Goal: Task Accomplishment & Management: Use online tool/utility

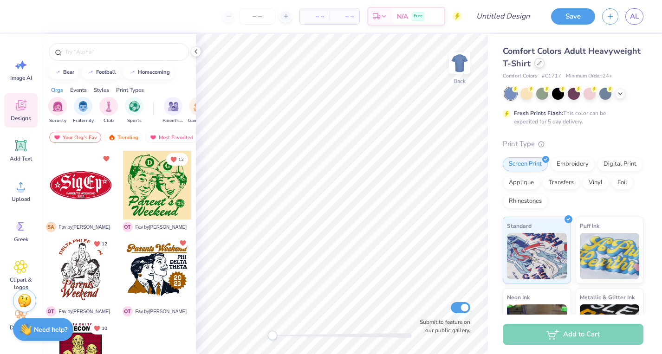
click at [540, 62] on icon at bounding box center [539, 63] width 5 height 5
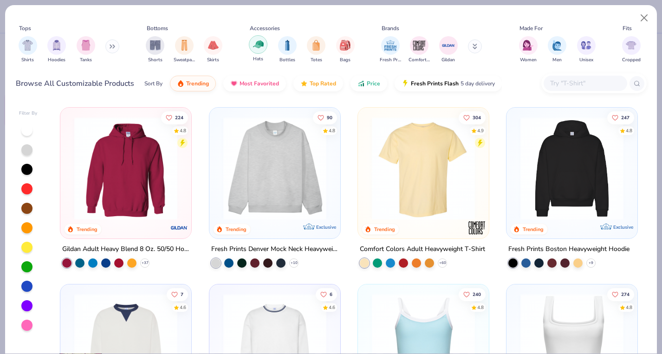
click at [252, 44] on div "filter for Hats" at bounding box center [258, 44] width 19 height 19
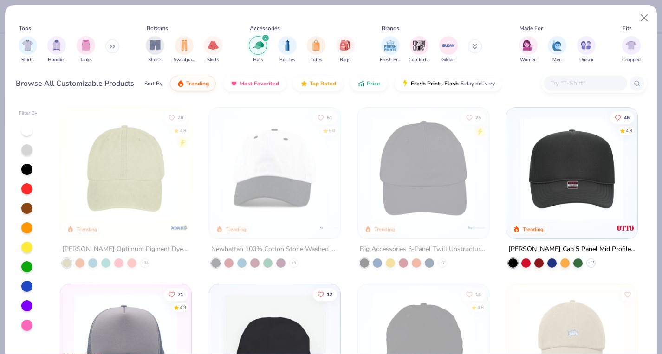
click at [573, 84] on input "text" at bounding box center [586, 83] width 72 height 11
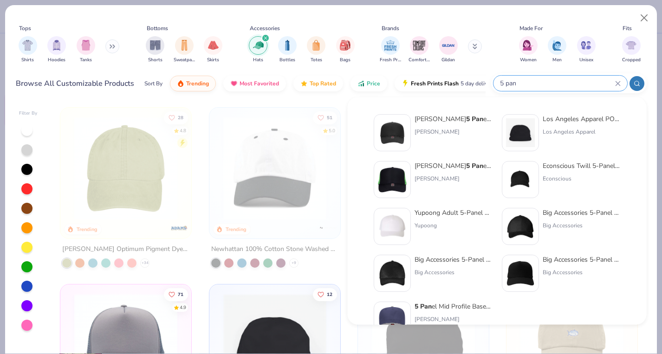
scroll to position [19, 0]
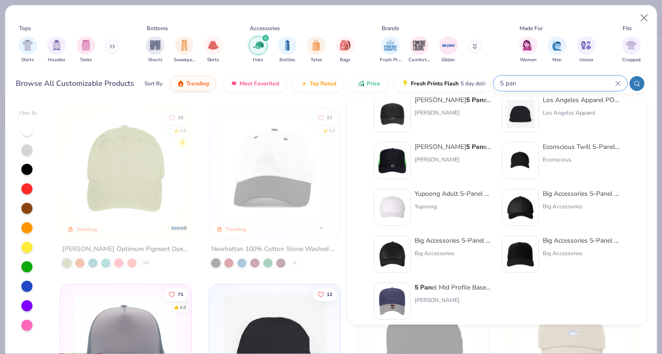
type input "5 pan"
click at [444, 287] on div "5 Pan el Mid Profile Baseball Cap" at bounding box center [454, 288] width 78 height 10
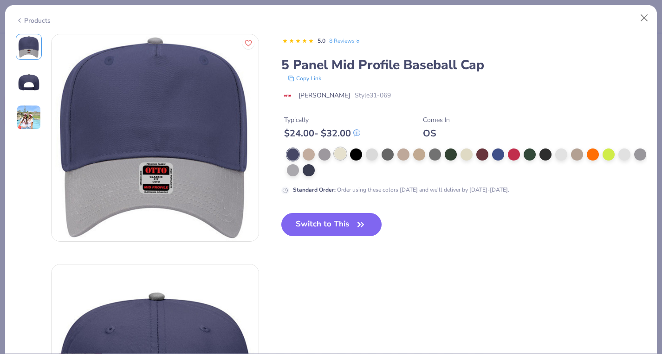
click at [339, 155] on div at bounding box center [340, 154] width 12 height 12
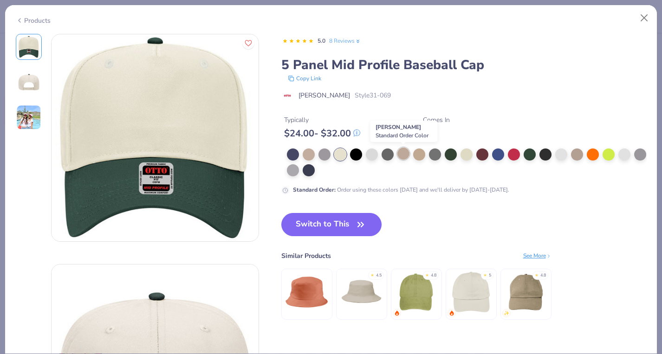
click at [409, 155] on div at bounding box center [404, 154] width 12 height 12
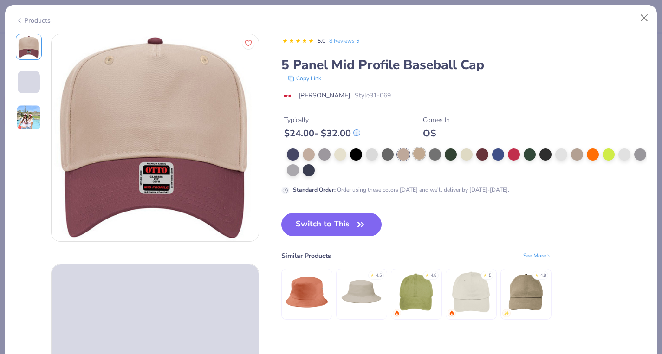
click at [419, 153] on div at bounding box center [419, 154] width 12 height 12
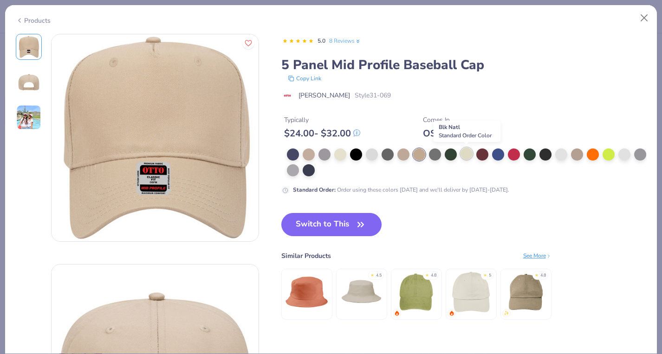
click at [467, 151] on div at bounding box center [467, 154] width 12 height 12
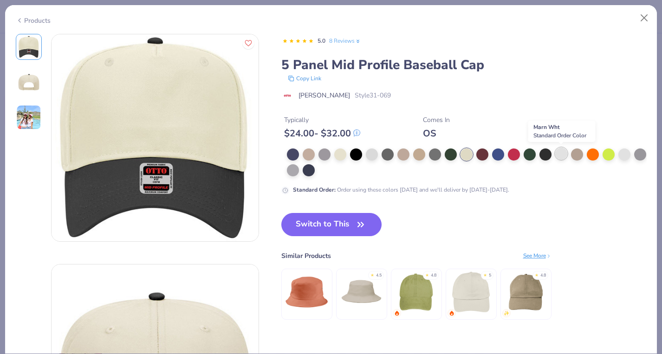
click at [560, 157] on div at bounding box center [562, 154] width 12 height 12
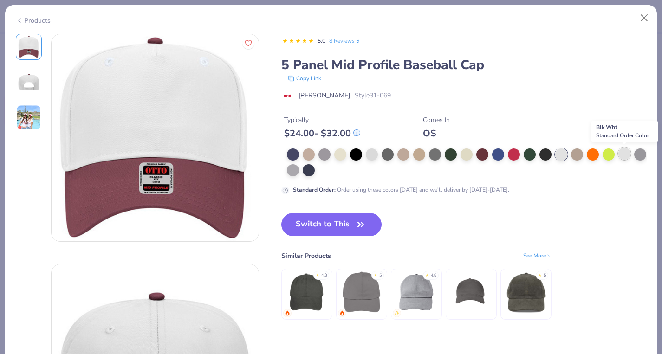
click at [628, 152] on div at bounding box center [625, 154] width 12 height 12
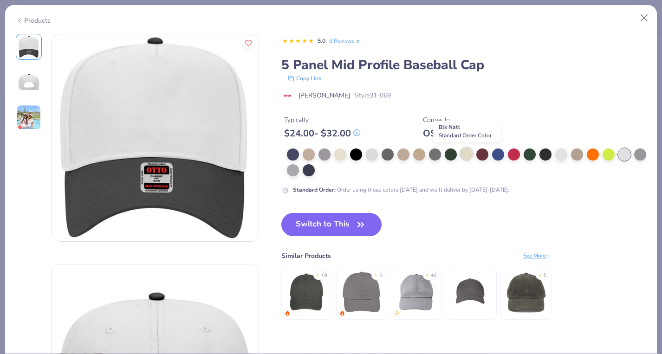
click at [470, 153] on div at bounding box center [467, 154] width 12 height 12
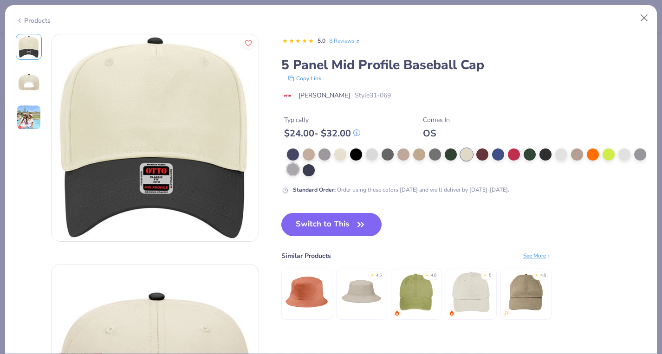
click at [294, 173] on div at bounding box center [293, 170] width 12 height 12
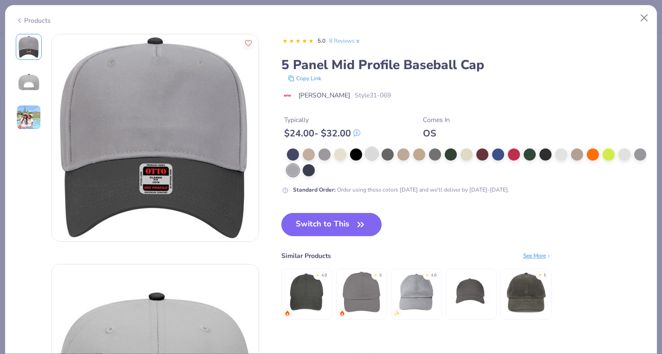
click at [373, 155] on div at bounding box center [372, 154] width 12 height 12
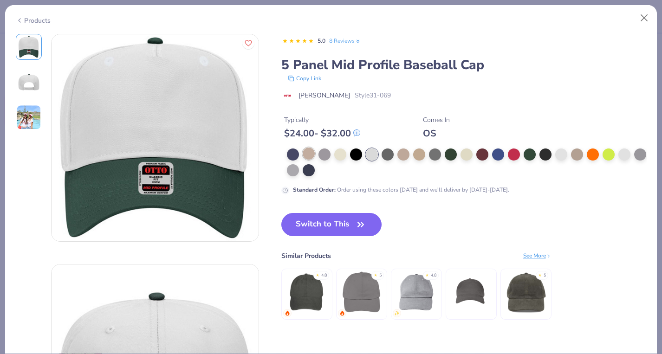
click at [315, 156] on div at bounding box center [467, 163] width 360 height 28
click at [289, 155] on div at bounding box center [293, 154] width 12 height 12
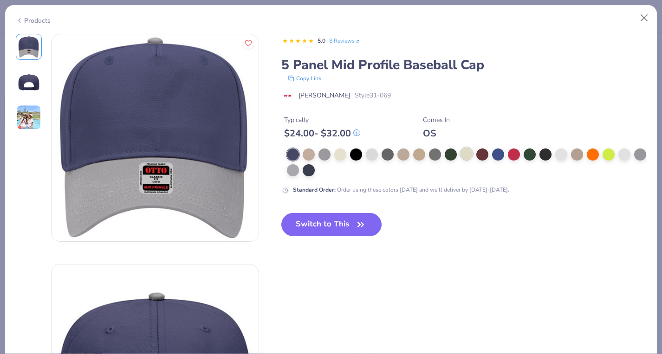
click at [471, 153] on div at bounding box center [467, 154] width 12 height 12
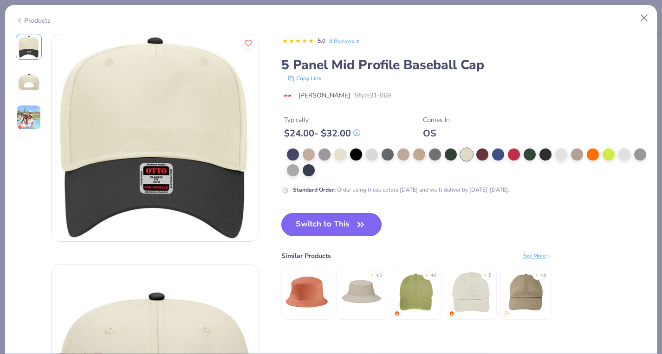
click at [308, 228] on button "Switch to This" at bounding box center [331, 224] width 101 height 23
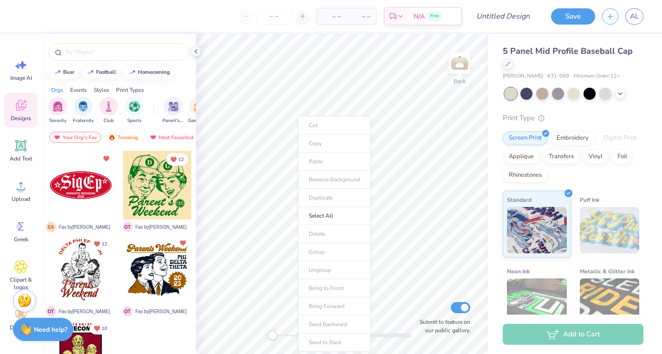
click at [309, 160] on ul "Cut Copy Paste Remove Background Duplicate Select All Delete Group Ungroup Brin…" at bounding box center [334, 234] width 73 height 236
click at [194, 47] on div at bounding box center [196, 51] width 10 height 10
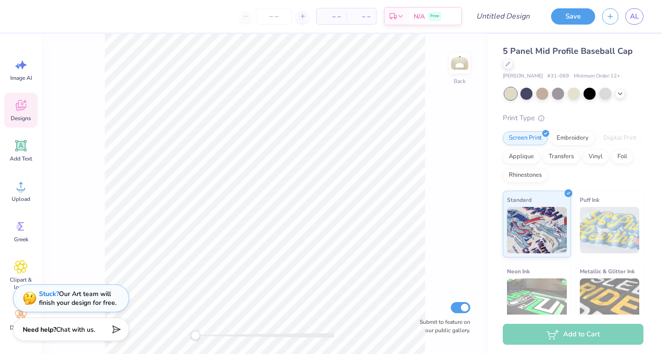
click at [614, 95] on div at bounding box center [574, 94] width 139 height 12
click at [617, 94] on icon at bounding box center [620, 92] width 7 height 7
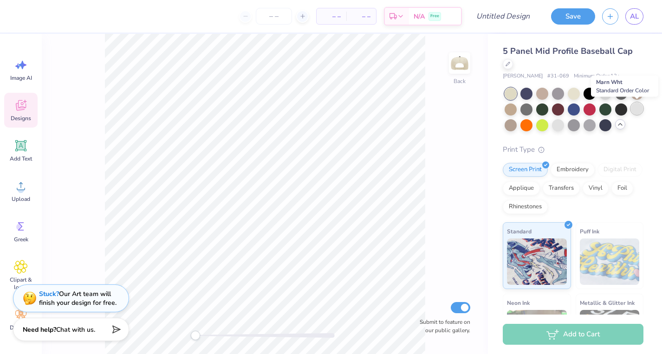
click at [636, 106] on div at bounding box center [637, 109] width 12 height 12
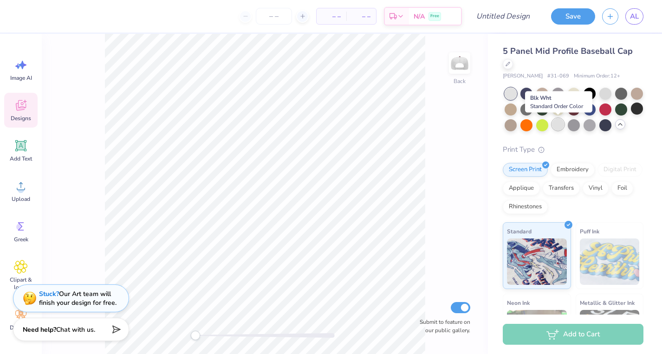
click at [557, 121] on div at bounding box center [558, 124] width 12 height 12
click at [607, 93] on div at bounding box center [606, 93] width 12 height 12
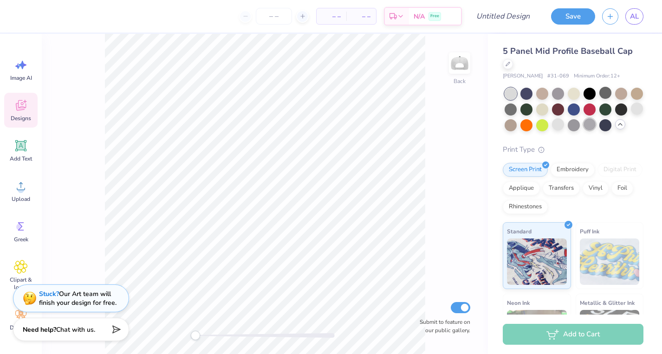
click at [585, 120] on div at bounding box center [590, 124] width 12 height 12
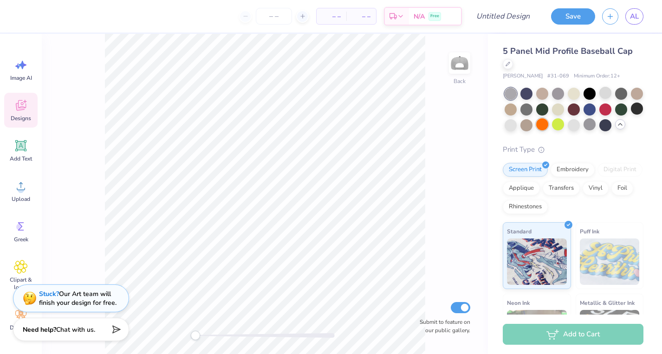
click at [542, 123] on div at bounding box center [543, 124] width 12 height 12
click at [522, 123] on div at bounding box center [527, 124] width 12 height 12
click at [510, 126] on div at bounding box center [511, 124] width 12 height 12
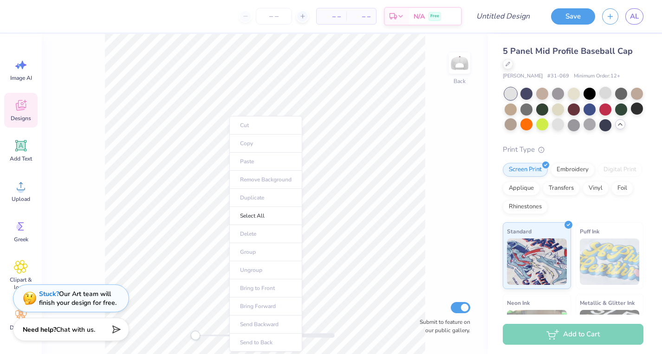
click at [245, 160] on ul "Cut Copy Paste Remove Background Duplicate Select All Delete Group Ungroup Brin…" at bounding box center [265, 234] width 73 height 236
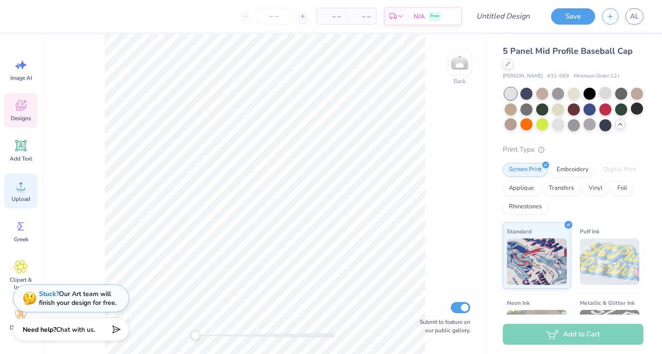
click at [18, 195] on div "Upload" at bounding box center [20, 191] width 33 height 35
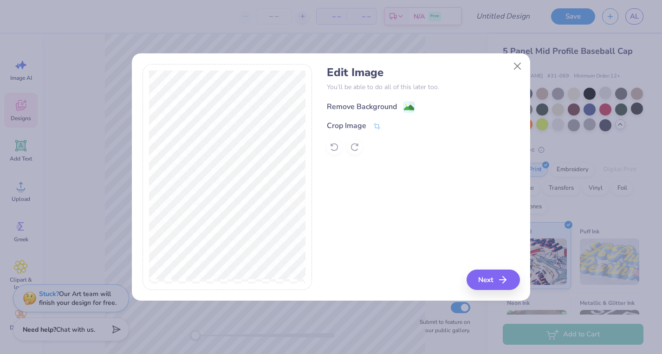
click at [399, 110] on div "Remove Background" at bounding box center [371, 107] width 88 height 12
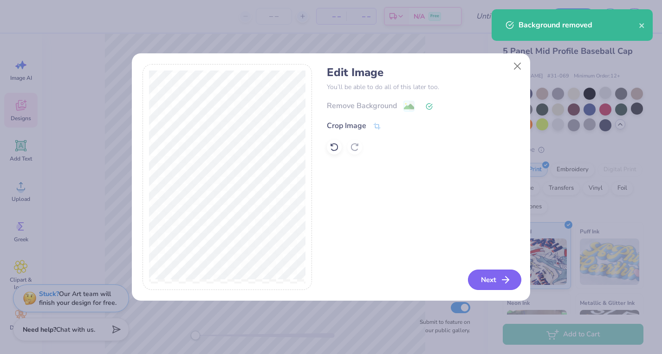
click at [488, 280] on button "Next" at bounding box center [494, 280] width 53 height 20
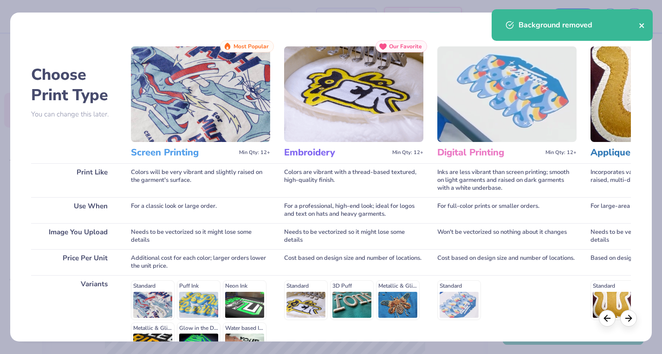
click at [641, 28] on icon "close" at bounding box center [642, 25] width 7 height 7
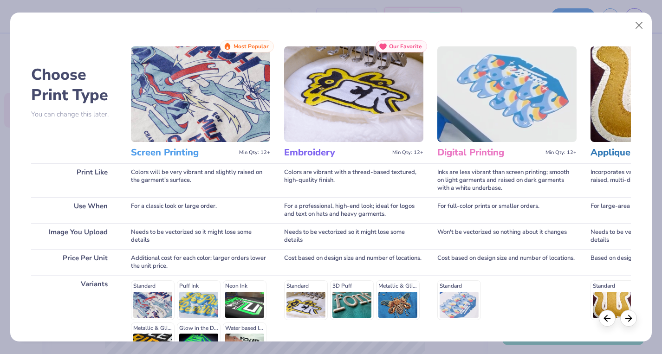
click at [634, 25] on div "Background removed" at bounding box center [572, 28] width 165 height 42
click at [638, 24] on button "Close" at bounding box center [639, 26] width 18 height 18
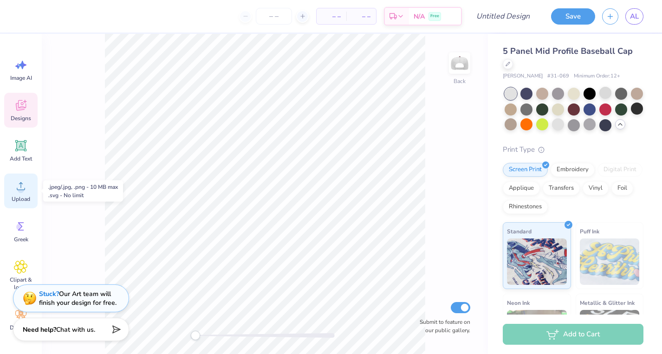
click at [14, 187] on icon at bounding box center [21, 186] width 14 height 14
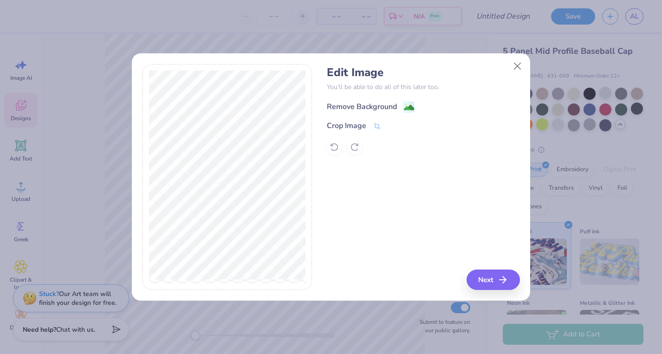
click at [382, 106] on div "Remove Background" at bounding box center [362, 106] width 70 height 11
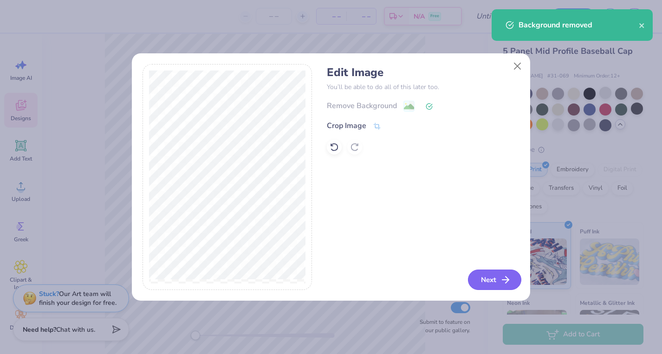
click at [492, 280] on button "Next" at bounding box center [494, 280] width 53 height 20
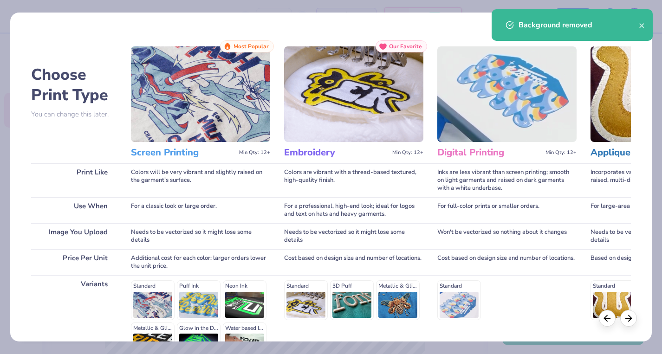
scroll to position [109, 0]
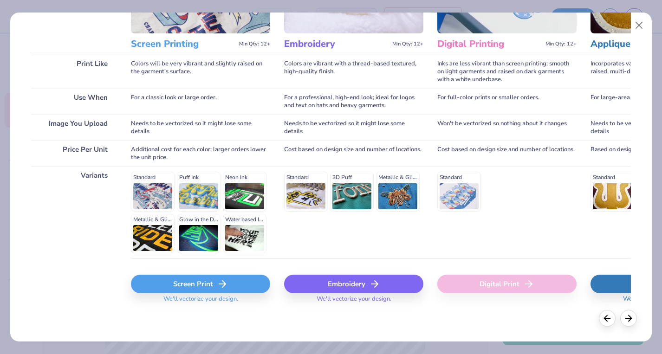
click at [213, 288] on div "Screen Print" at bounding box center [200, 284] width 139 height 19
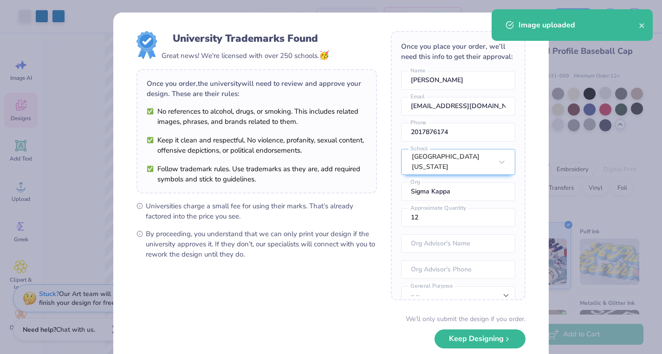
click at [192, 105] on body "Art colors – – Per Item – – Total Est. Delivery N/A Free Design Title Save AL I…" at bounding box center [331, 177] width 662 height 354
type input "3.71"
type input "2.43"
click at [641, 29] on button "close" at bounding box center [642, 25] width 7 height 11
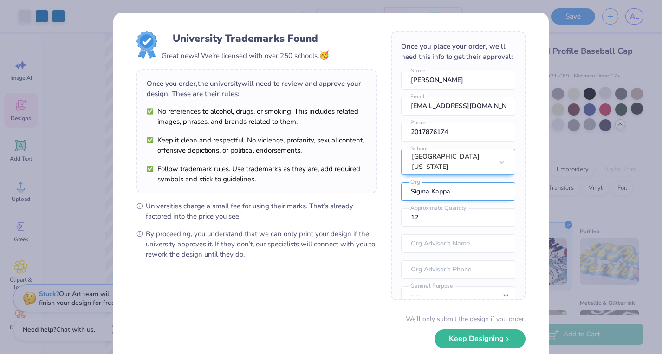
scroll to position [34, 0]
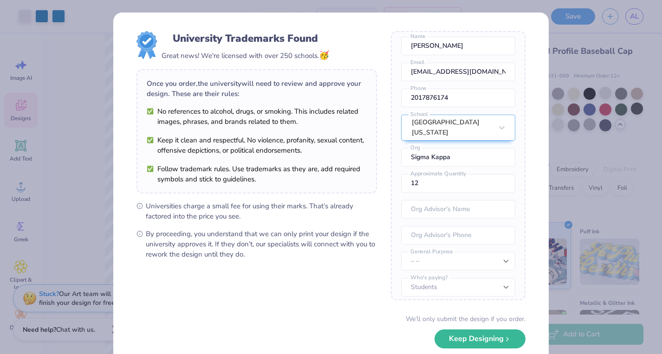
click at [88, 141] on div "University Trademarks Found Great news! We're licensed with over 250 schools. 🥳…" at bounding box center [331, 177] width 662 height 354
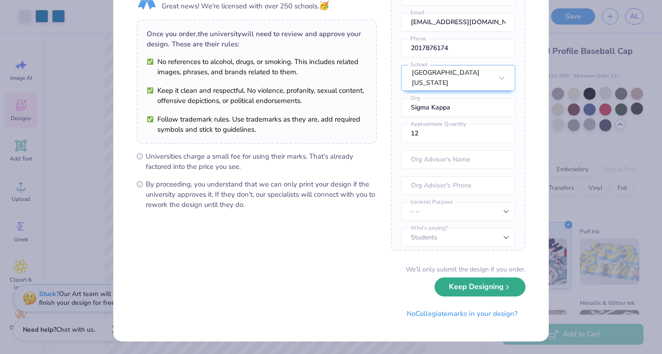
click at [463, 292] on button "Keep Designing" at bounding box center [480, 287] width 91 height 19
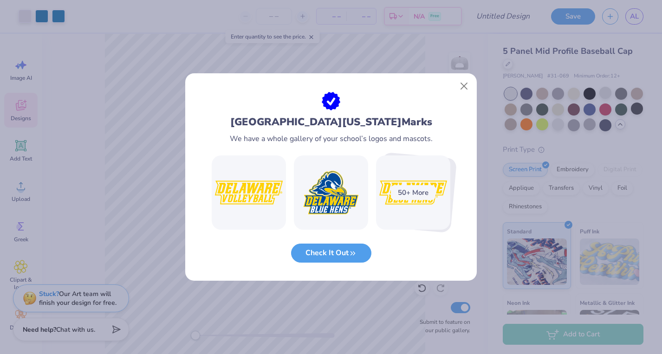
scroll to position [0, 0]
click at [463, 88] on button "Close" at bounding box center [465, 87] width 18 height 18
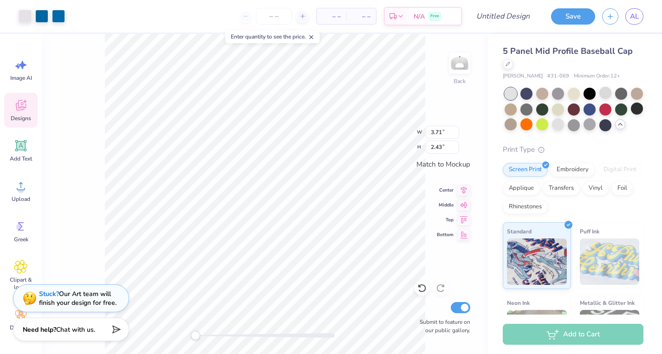
type input "3.33"
type input "2.18"
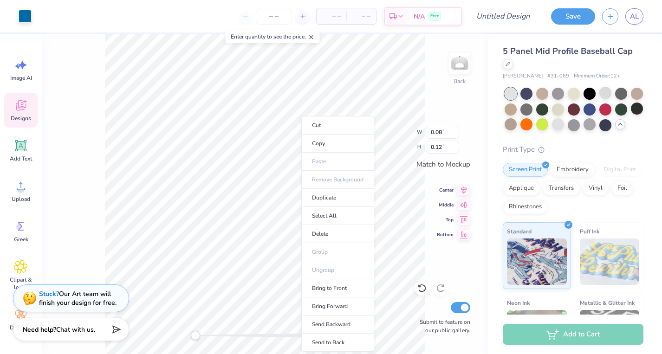
type input "0.32"
type input "0.45"
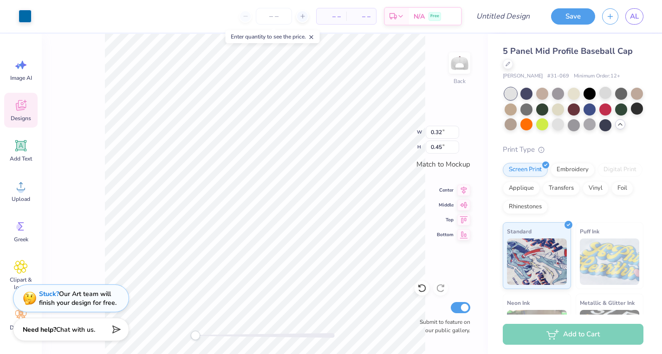
type input "0.11"
type input "0.10"
type input "0.35"
type input "0.07"
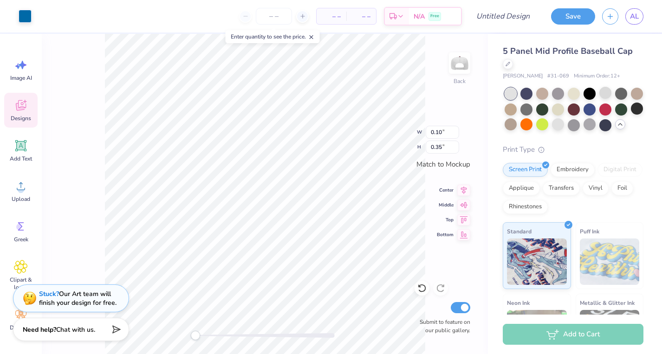
type input "0.25"
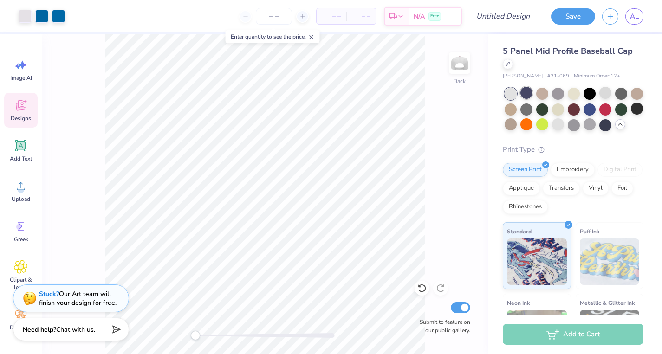
click at [524, 92] on div at bounding box center [527, 93] width 12 height 12
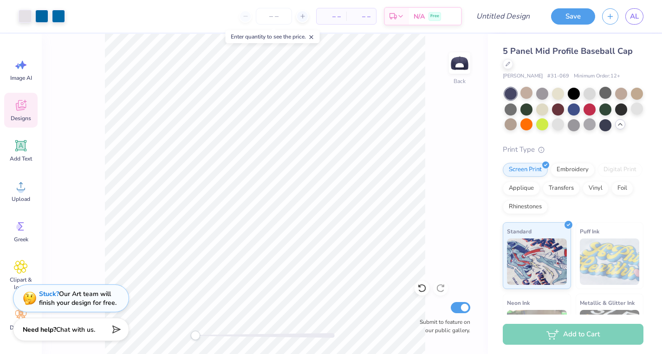
click at [593, 101] on div at bounding box center [574, 110] width 139 height 44
click at [593, 97] on div at bounding box center [590, 93] width 12 height 12
click at [637, 108] on div at bounding box center [637, 109] width 12 height 12
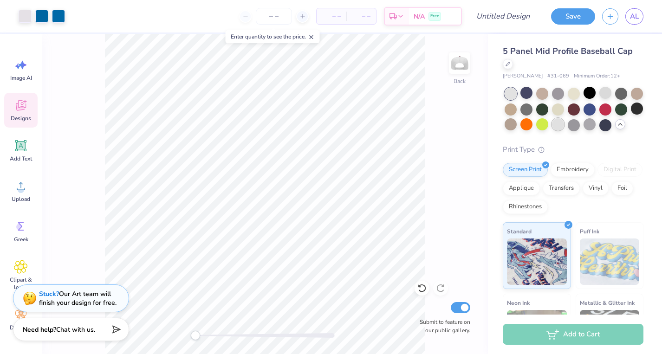
click at [555, 123] on div at bounding box center [558, 124] width 12 height 12
click at [587, 124] on div at bounding box center [590, 124] width 12 height 12
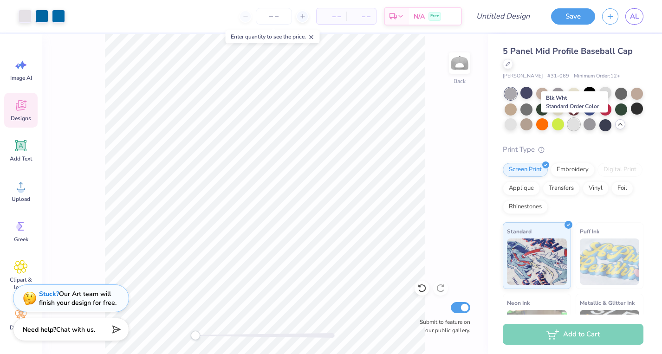
click at [570, 124] on div at bounding box center [574, 124] width 12 height 12
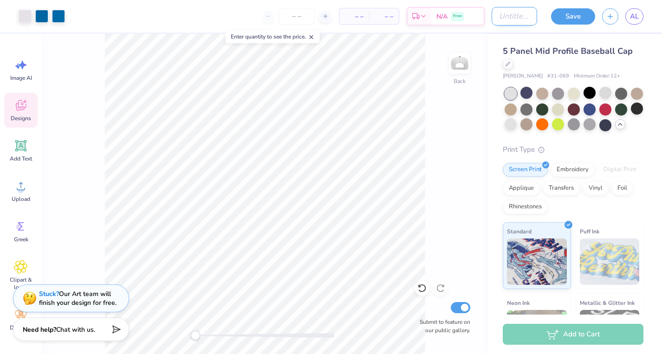
click at [492, 20] on input "Design Title" at bounding box center [515, 16] width 46 height 19
click at [315, 37] on icon at bounding box center [311, 37] width 7 height 7
click at [509, 20] on input "Design Title" at bounding box center [515, 16] width 46 height 19
type input "Parents Weekend Hat"
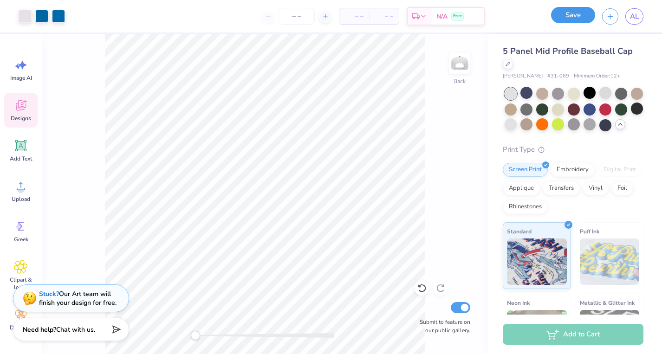
click at [569, 17] on button "Save" at bounding box center [573, 15] width 44 height 16
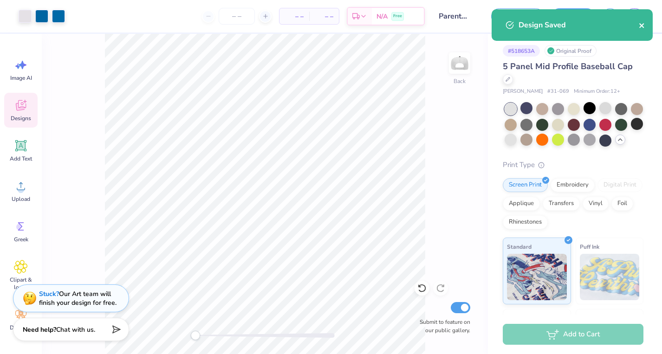
click at [641, 28] on icon "close" at bounding box center [642, 25] width 7 height 7
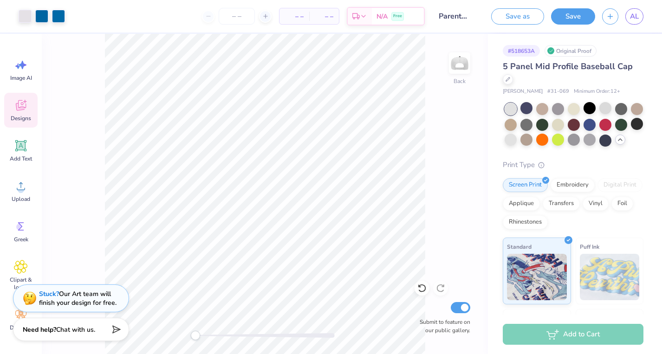
click at [629, 16] on div "Design Saved" at bounding box center [572, 28] width 165 height 42
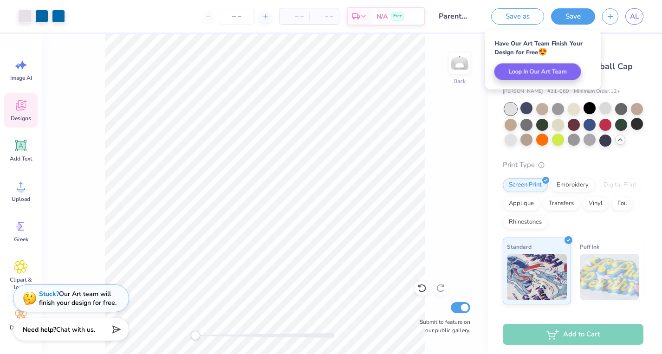
click at [460, 13] on input "Parents Weekend Hat" at bounding box center [455, 16] width 46 height 19
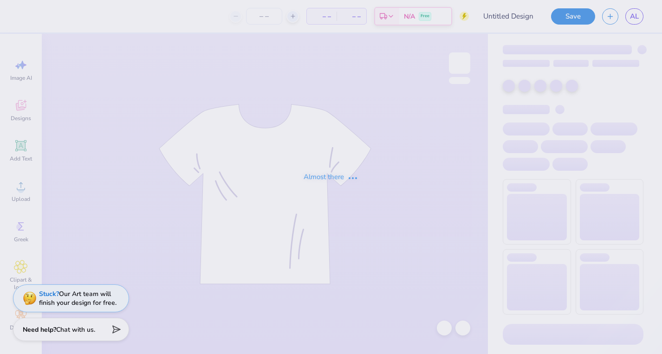
type input "Parents Weekend Hat"
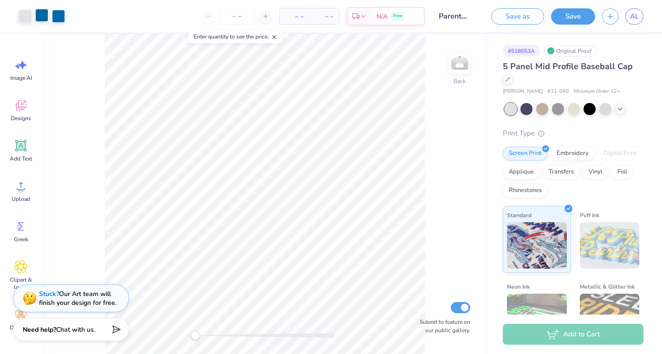
click at [42, 20] on div at bounding box center [41, 15] width 13 height 13
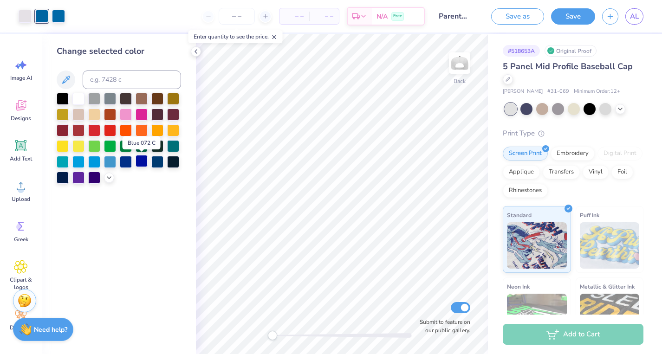
click at [138, 161] on div at bounding box center [142, 161] width 12 height 12
click at [196, 52] on icon at bounding box center [195, 51] width 7 height 7
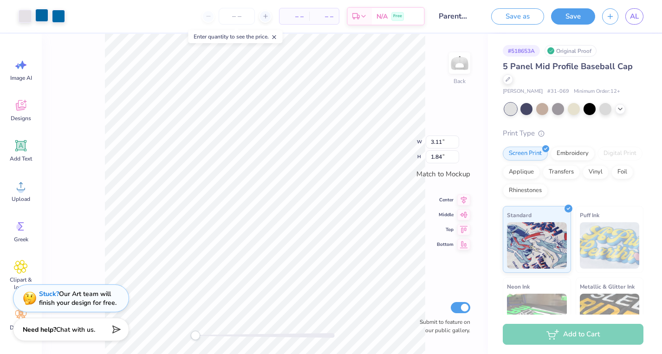
click at [45, 17] on div at bounding box center [41, 15] width 13 height 13
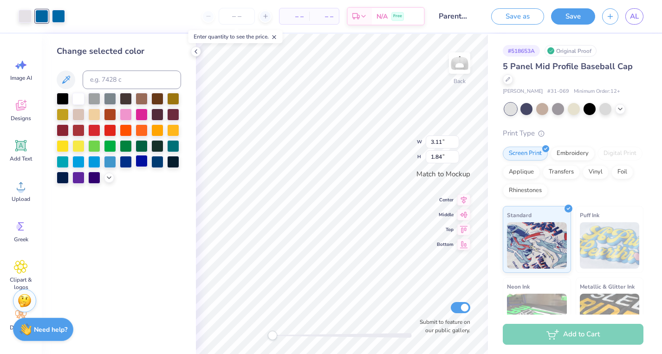
click at [138, 161] on div at bounding box center [142, 161] width 12 height 12
click at [142, 160] on div at bounding box center [142, 161] width 12 height 12
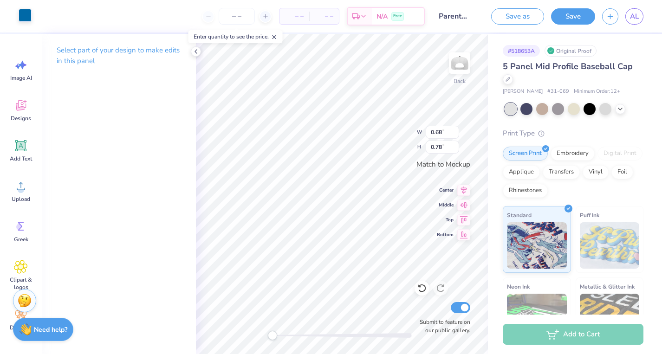
click at [22, 18] on div at bounding box center [25, 15] width 13 height 13
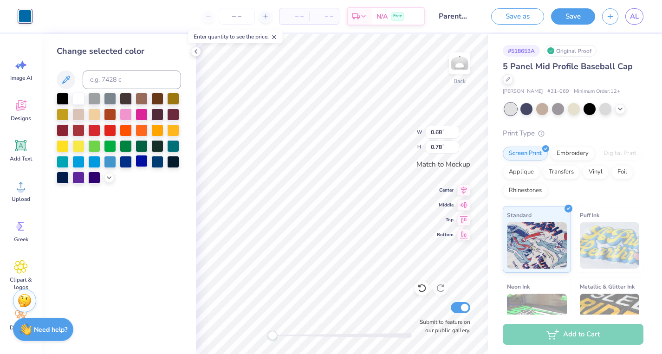
click at [137, 160] on div at bounding box center [142, 161] width 12 height 12
type input "0.18"
type input "0.35"
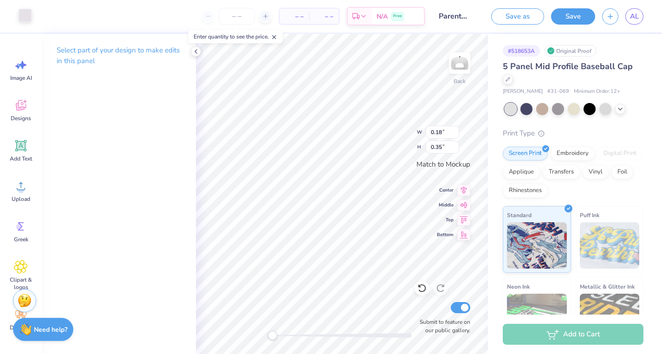
click at [24, 15] on div at bounding box center [25, 15] width 13 height 13
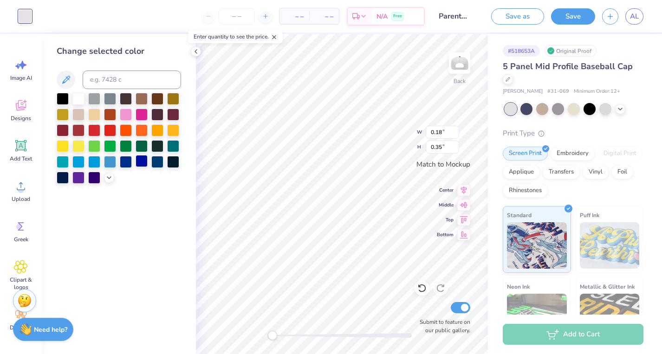
click at [140, 159] on div at bounding box center [142, 161] width 12 height 12
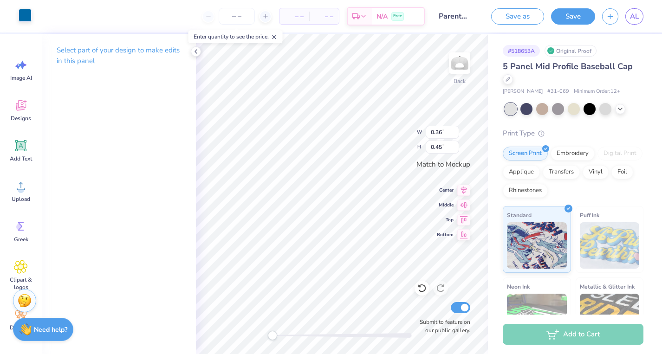
click at [21, 16] on div at bounding box center [25, 15] width 13 height 13
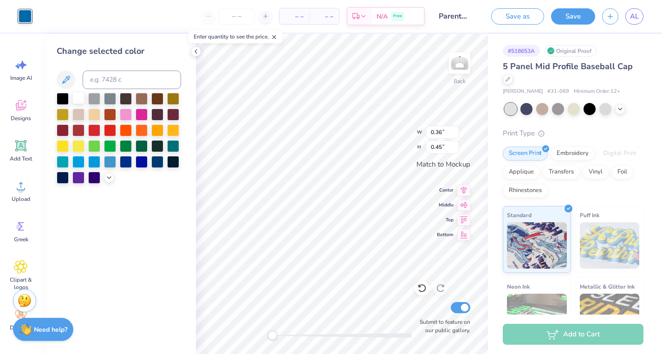
click at [77, 95] on div at bounding box center [78, 98] width 12 height 12
click at [139, 163] on div at bounding box center [142, 161] width 12 height 12
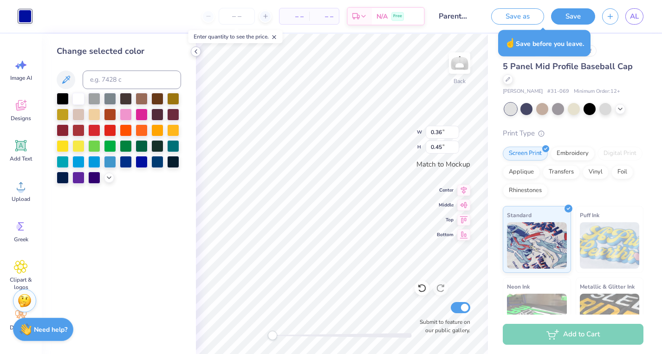
click at [193, 52] on icon at bounding box center [195, 51] width 7 height 7
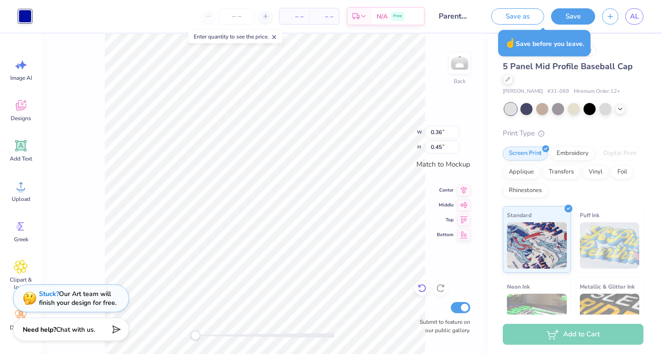
click at [424, 292] on icon at bounding box center [422, 288] width 9 height 9
click at [20, 14] on div at bounding box center [25, 15] width 13 height 13
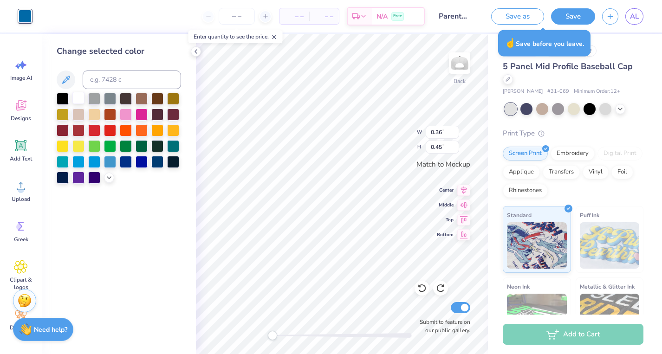
click at [78, 98] on div at bounding box center [78, 98] width 12 height 12
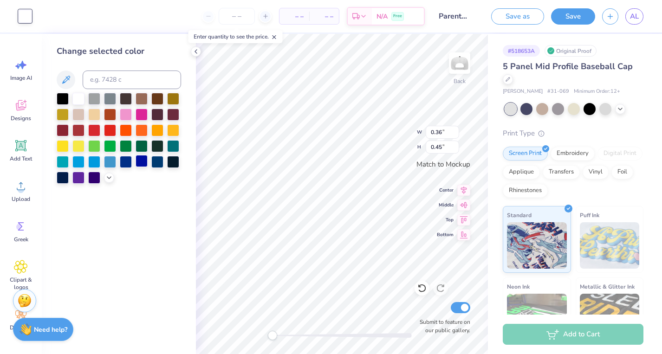
click at [142, 164] on div at bounding box center [142, 161] width 12 height 12
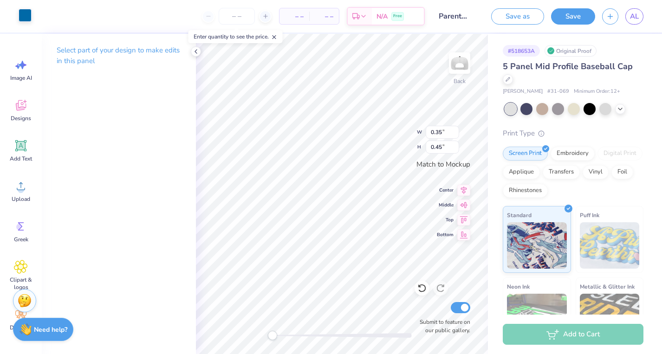
click at [29, 19] on div at bounding box center [25, 15] width 13 height 13
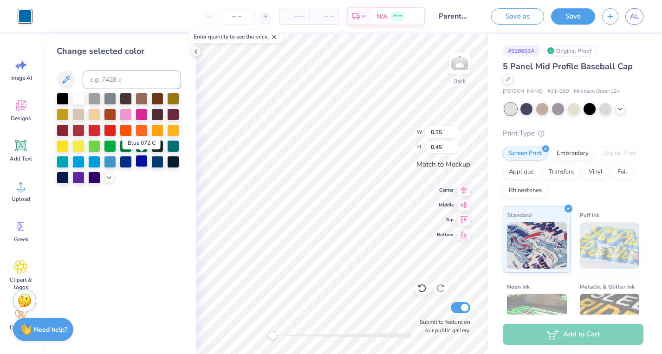
click at [144, 160] on div at bounding box center [142, 161] width 12 height 12
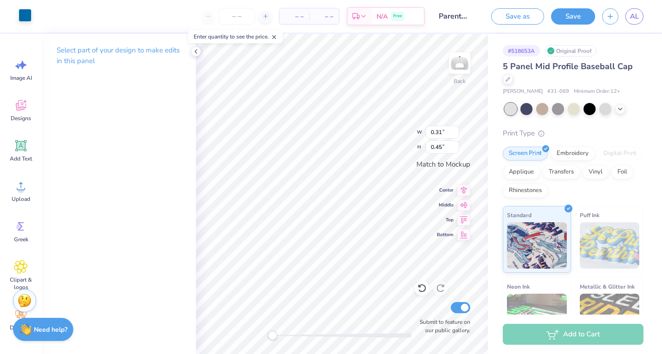
click at [22, 13] on div at bounding box center [25, 15] width 13 height 13
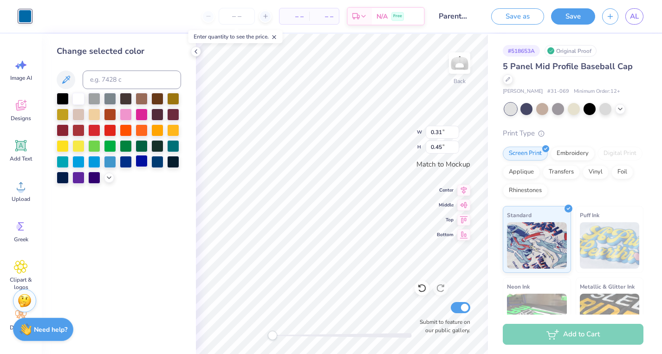
click at [142, 159] on div at bounding box center [142, 161] width 12 height 12
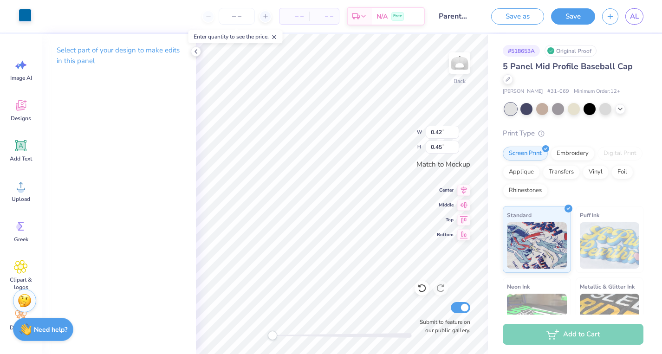
click at [26, 13] on div at bounding box center [25, 15] width 13 height 13
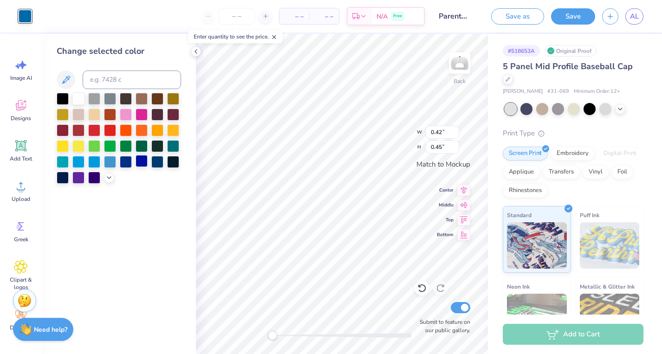
click at [139, 156] on div at bounding box center [142, 161] width 12 height 12
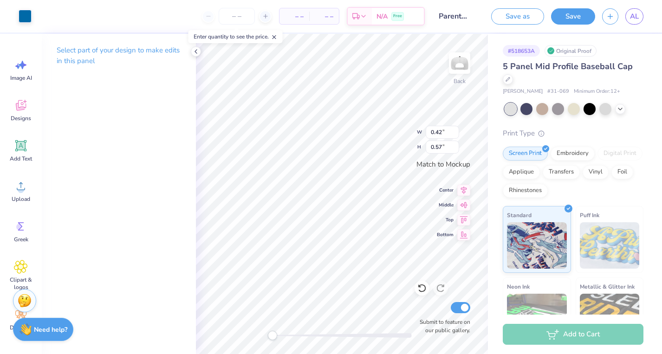
type input "0.22"
type input "0.57"
click at [29, 17] on div at bounding box center [25, 15] width 13 height 13
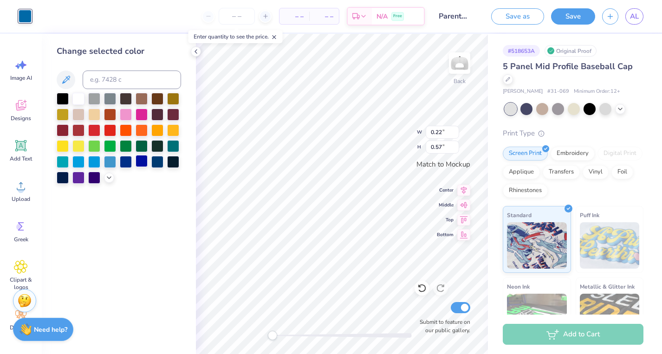
click at [141, 161] on div at bounding box center [142, 161] width 12 height 12
type input "0.29"
type input "0.46"
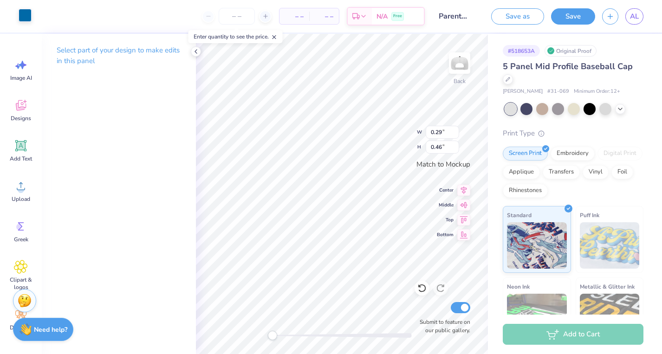
click at [26, 19] on div at bounding box center [25, 15] width 13 height 13
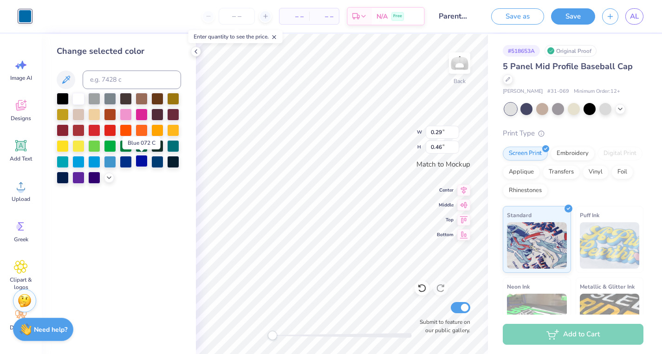
click at [142, 162] on div at bounding box center [142, 161] width 12 height 12
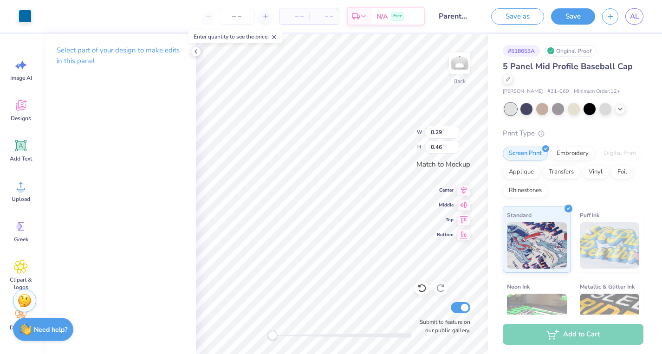
type input "0.33"
type input "0.35"
click at [29, 19] on div at bounding box center [25, 15] width 13 height 13
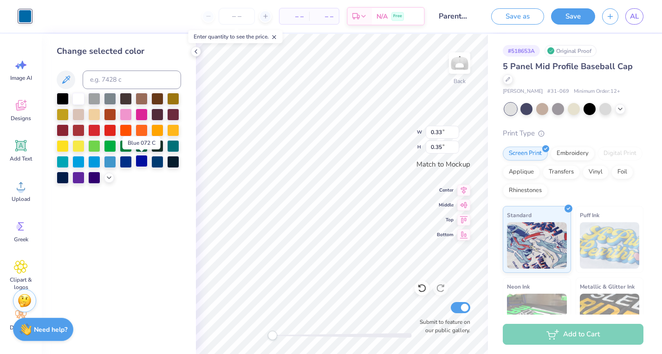
click at [138, 158] on div at bounding box center [142, 161] width 12 height 12
type input "1.37"
type input "0.72"
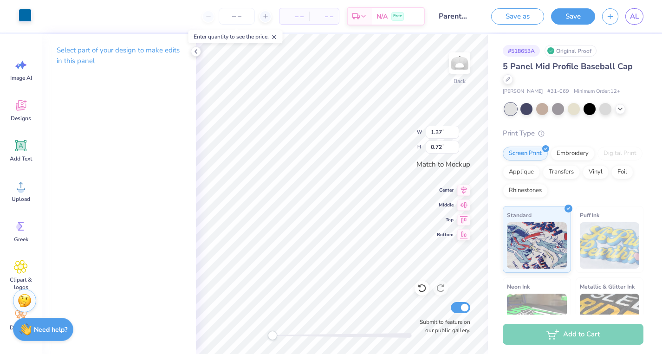
click at [19, 20] on div at bounding box center [25, 15] width 13 height 13
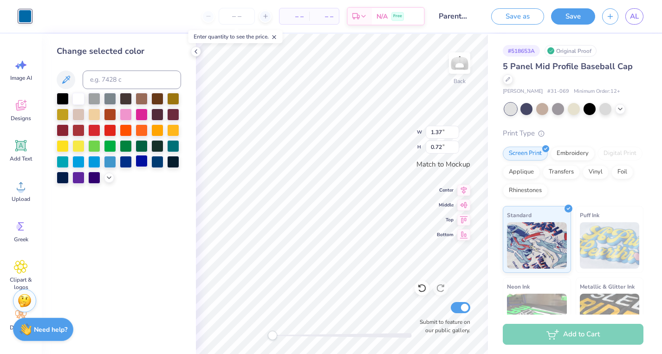
click at [142, 167] on div at bounding box center [142, 161] width 12 height 12
type input "0.32"
type input "0.45"
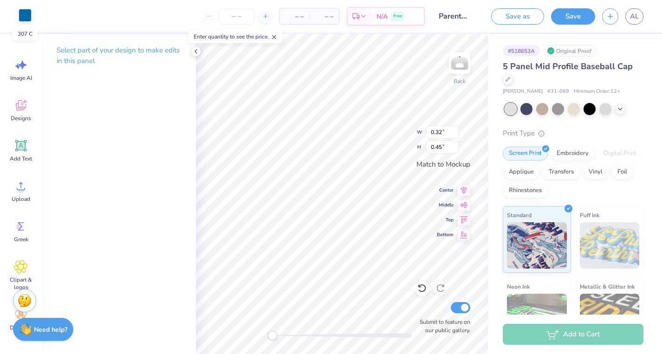
click at [26, 16] on div at bounding box center [25, 15] width 13 height 13
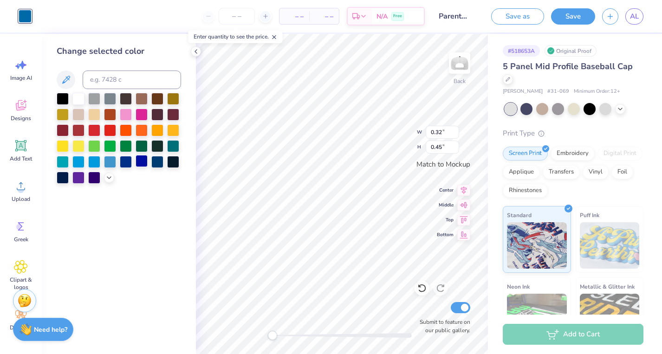
click at [137, 164] on div at bounding box center [142, 161] width 12 height 12
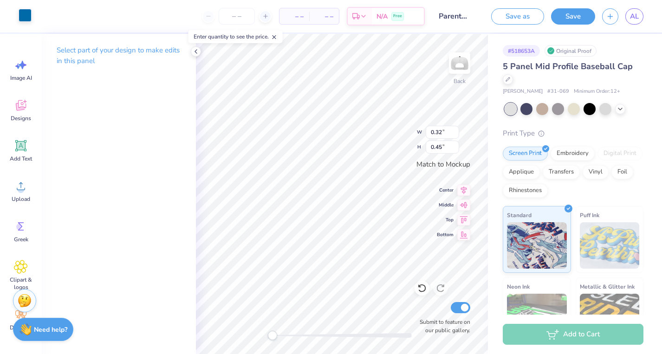
click at [26, 15] on div at bounding box center [25, 15] width 13 height 13
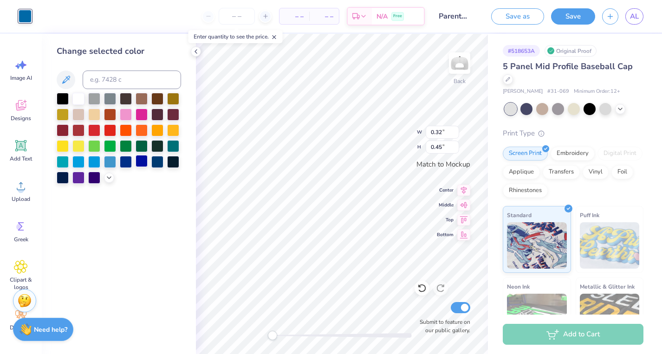
click at [139, 161] on div at bounding box center [142, 161] width 12 height 12
type input "0.43"
type input "0.67"
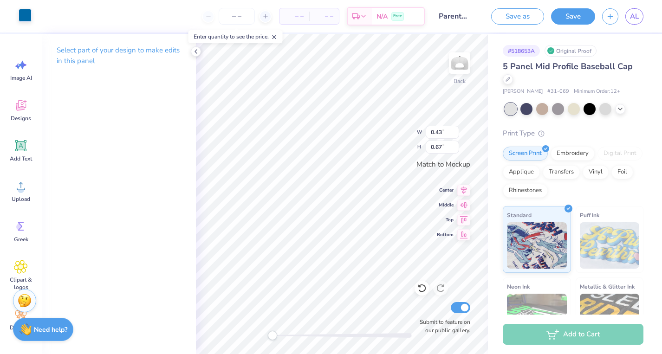
click at [20, 15] on div at bounding box center [25, 15] width 13 height 13
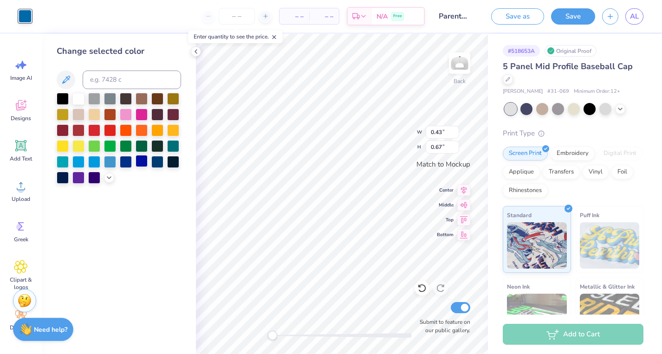
click at [141, 159] on div at bounding box center [142, 161] width 12 height 12
type input "0.32"
type input "0.45"
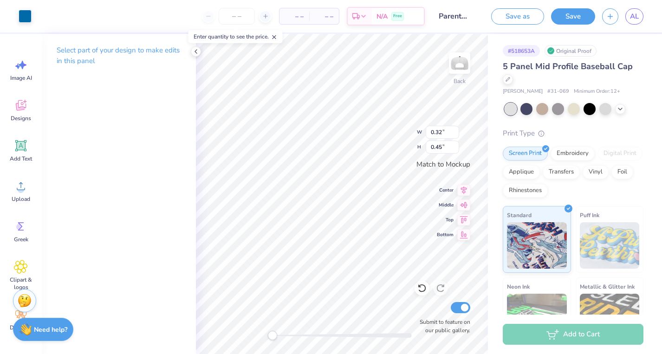
click at [33, 20] on div "Art colors – – Per Item – – Total Est. Delivery N/A Free Design Title Parents W…" at bounding box center [331, 16] width 662 height 33
click at [24, 15] on div at bounding box center [25, 15] width 13 height 13
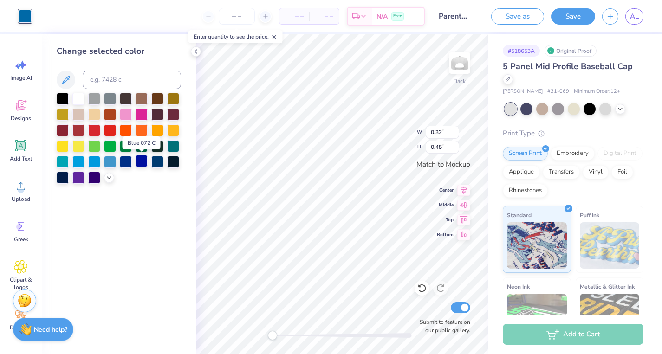
click at [142, 160] on div at bounding box center [142, 161] width 12 height 12
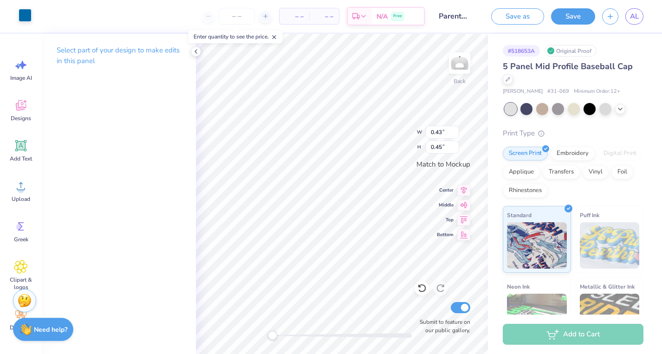
click at [23, 16] on div at bounding box center [25, 15] width 13 height 13
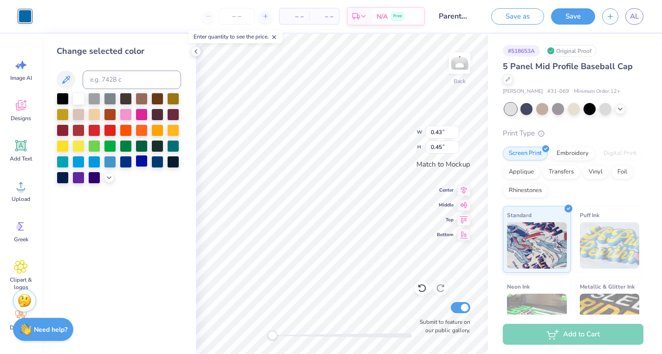
click at [141, 162] on div at bounding box center [142, 161] width 12 height 12
type input "0.40"
type input "0.68"
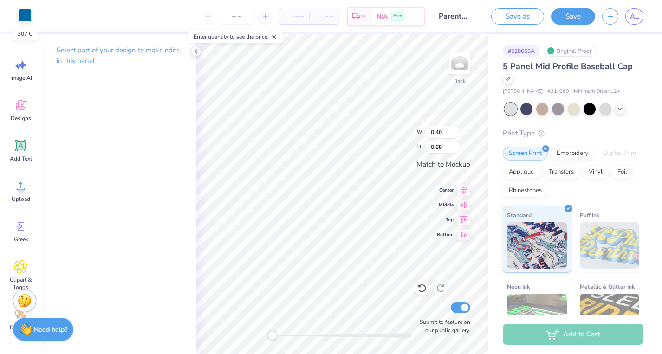
click at [20, 21] on div at bounding box center [25, 15] width 13 height 13
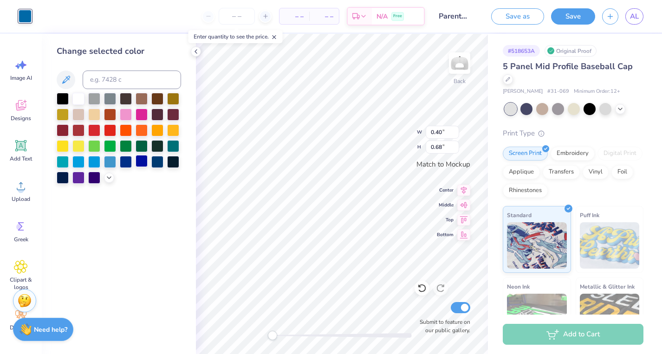
click at [140, 162] on div at bounding box center [142, 161] width 12 height 12
type input "0.10"
type input "0.20"
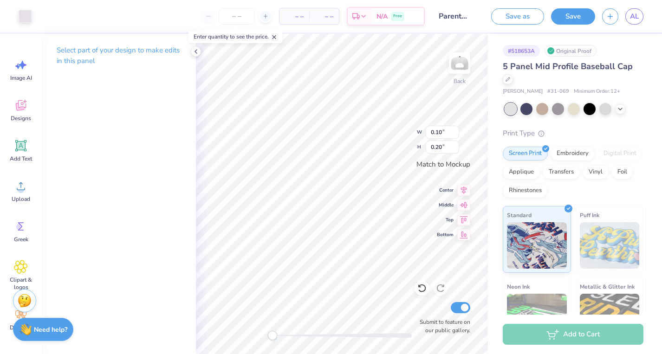
type input "0.16"
type input "0.25"
click at [24, 15] on div at bounding box center [25, 15] width 13 height 13
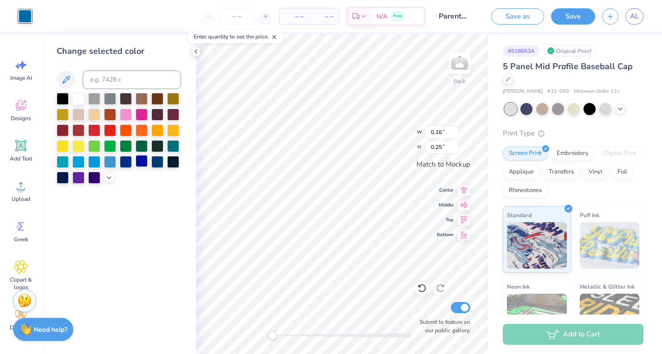
click at [139, 158] on div at bounding box center [142, 161] width 12 height 12
type input "0.18"
type input "0.26"
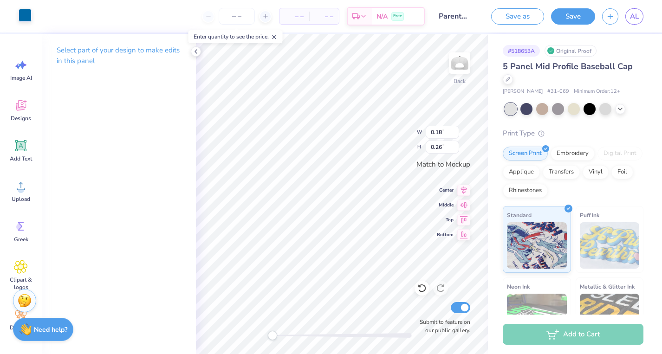
click at [26, 15] on div at bounding box center [25, 15] width 13 height 13
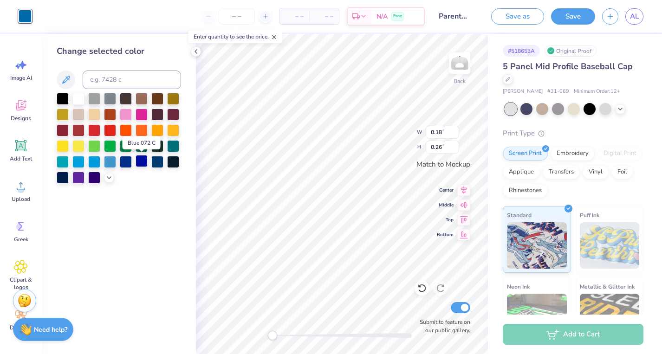
click at [140, 160] on div at bounding box center [142, 161] width 12 height 12
type input "0.16"
type input "0.25"
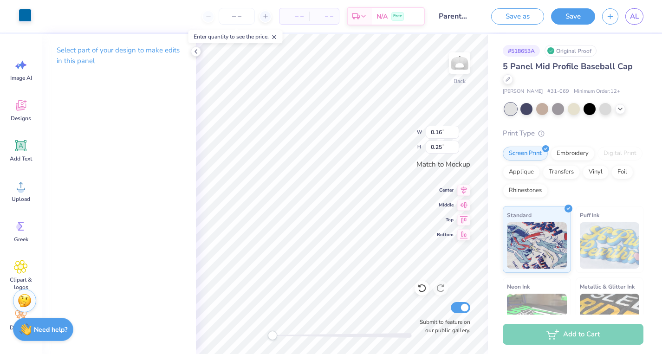
click at [22, 10] on div at bounding box center [25, 15] width 13 height 13
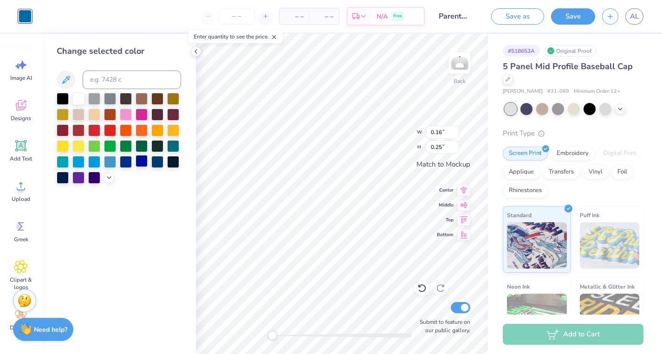
click at [142, 158] on div at bounding box center [142, 161] width 12 height 12
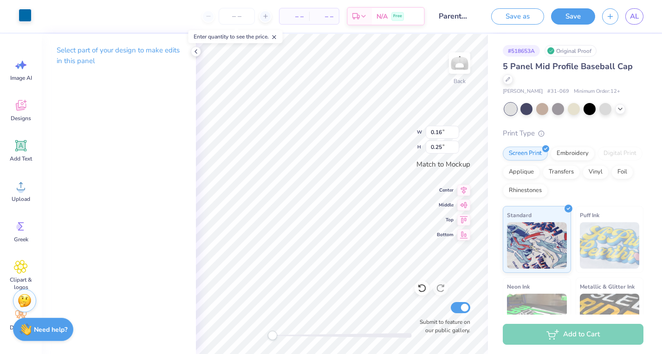
click at [27, 18] on div at bounding box center [25, 15] width 13 height 13
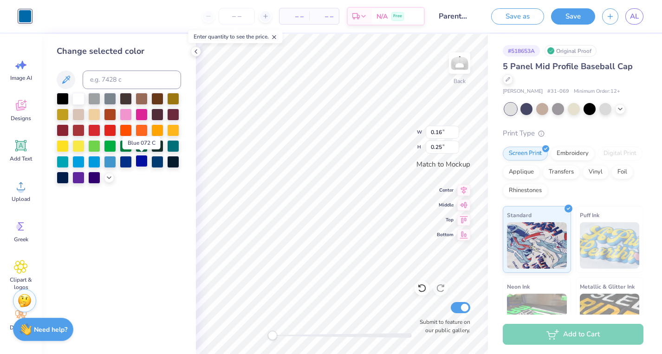
click at [140, 164] on div at bounding box center [142, 161] width 12 height 12
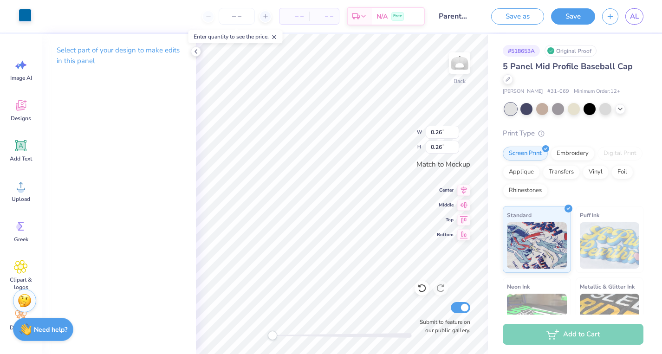
click at [23, 11] on div at bounding box center [25, 15] width 13 height 13
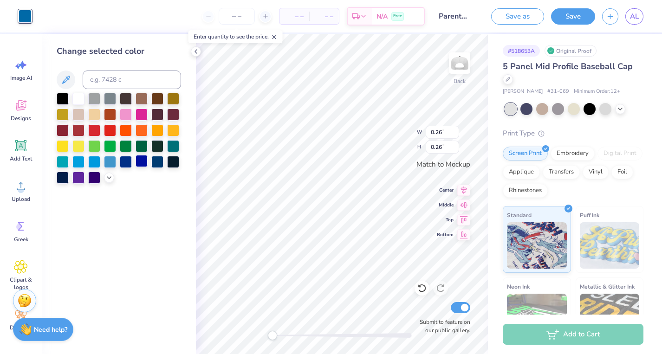
click at [142, 164] on div at bounding box center [142, 161] width 12 height 12
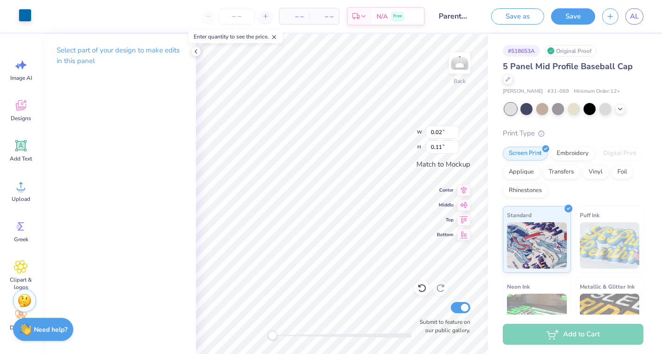
click at [25, 20] on div at bounding box center [25, 15] width 13 height 13
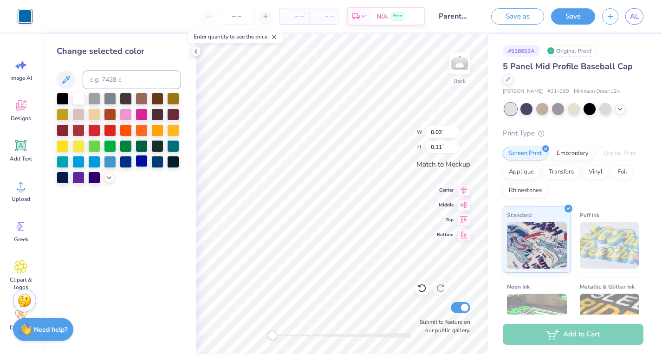
click at [140, 164] on div at bounding box center [142, 161] width 12 height 12
click at [140, 163] on div at bounding box center [142, 161] width 12 height 12
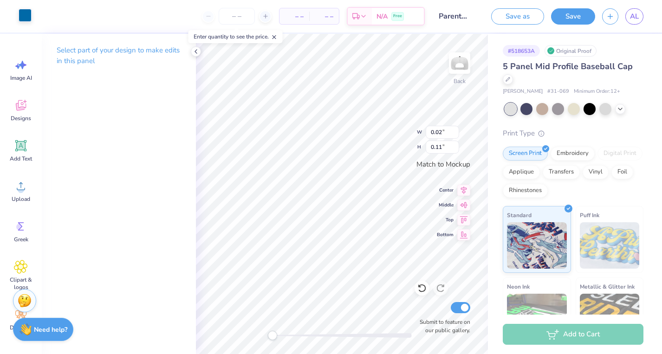
click at [21, 16] on div at bounding box center [25, 15] width 13 height 13
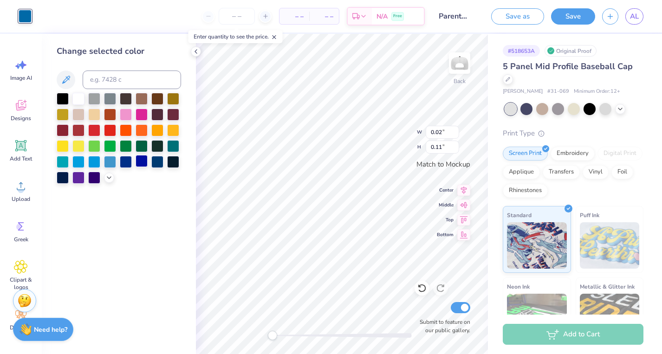
click at [141, 157] on div at bounding box center [142, 161] width 12 height 12
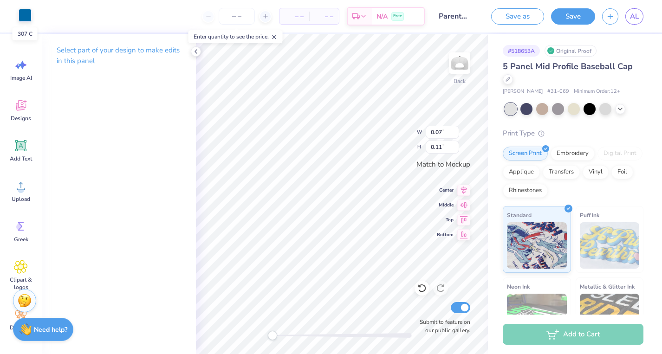
click at [23, 17] on div at bounding box center [25, 15] width 13 height 13
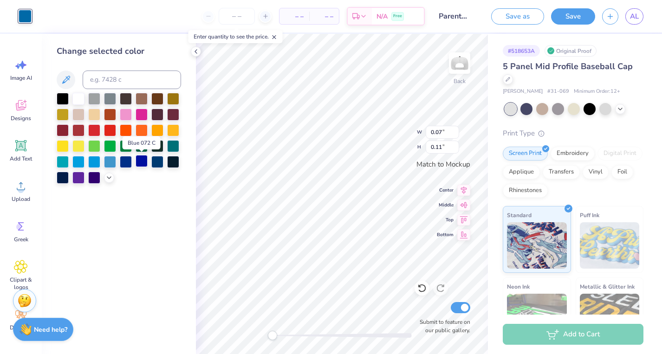
click at [143, 161] on div at bounding box center [142, 161] width 12 height 12
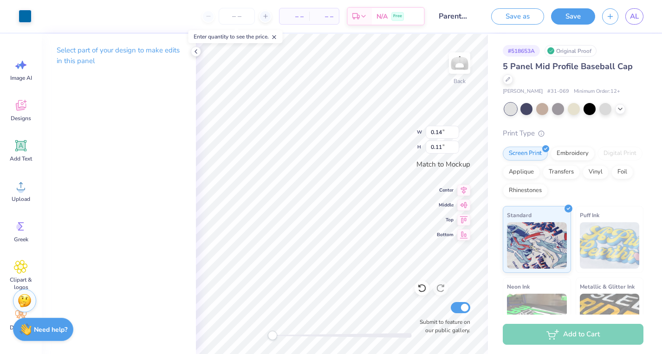
click at [38, 25] on div "Art colors – – Per Item – – Total Est. Delivery N/A Free Design Title Parents W…" at bounding box center [331, 16] width 662 height 33
click at [24, 19] on div at bounding box center [25, 15] width 13 height 13
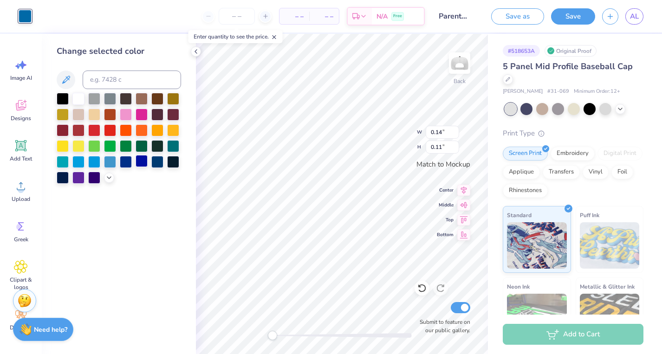
click at [139, 158] on div at bounding box center [142, 161] width 12 height 12
type input "0.05"
type input "0.04"
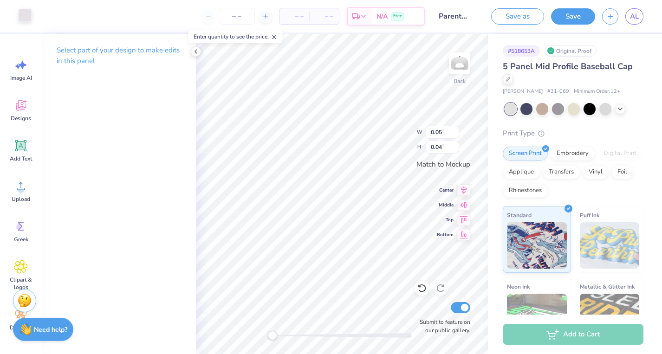
click at [19, 20] on div at bounding box center [25, 15] width 13 height 13
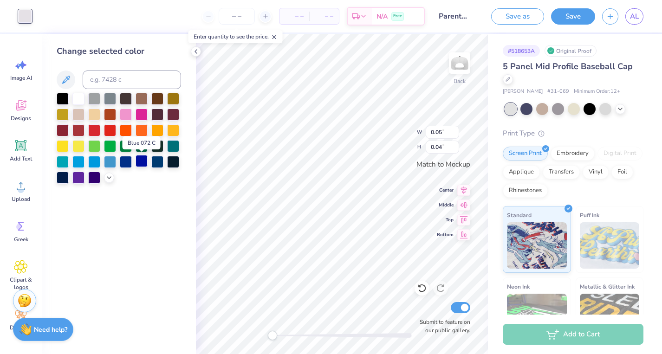
click at [144, 158] on div at bounding box center [142, 161] width 12 height 12
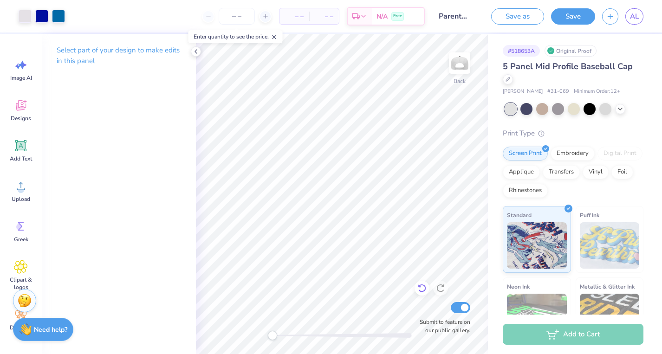
click at [421, 288] on icon at bounding box center [422, 288] width 9 height 9
type input "0.04"
type input "0.07"
click at [423, 288] on icon at bounding box center [422, 288] width 9 height 9
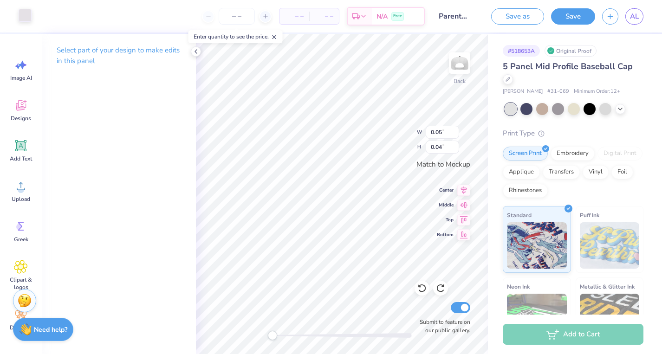
click at [20, 20] on div at bounding box center [25, 15] width 13 height 13
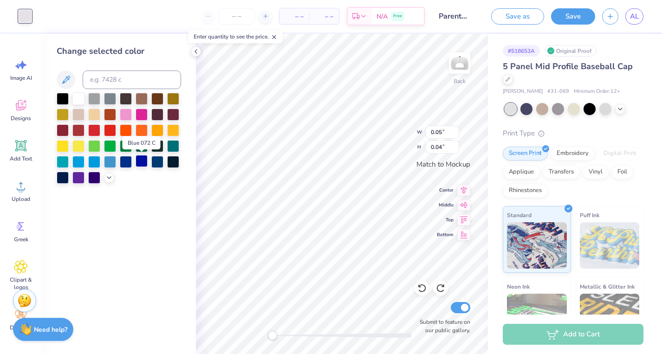
click at [143, 161] on div at bounding box center [142, 161] width 12 height 12
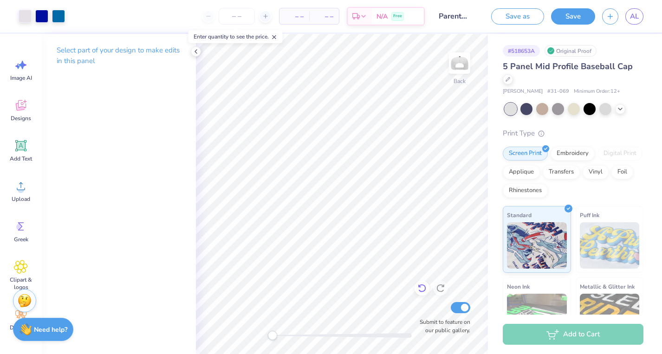
click at [425, 287] on icon at bounding box center [422, 288] width 9 height 9
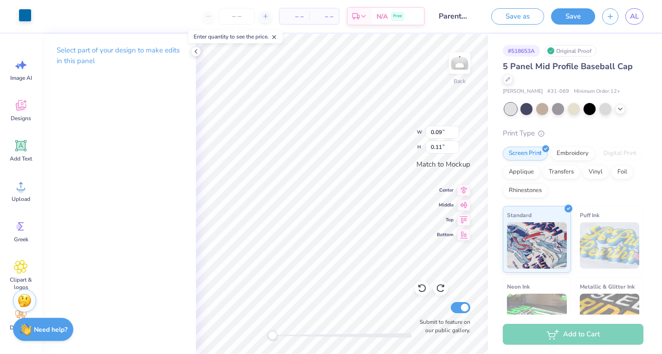
click at [22, 16] on div at bounding box center [25, 15] width 13 height 13
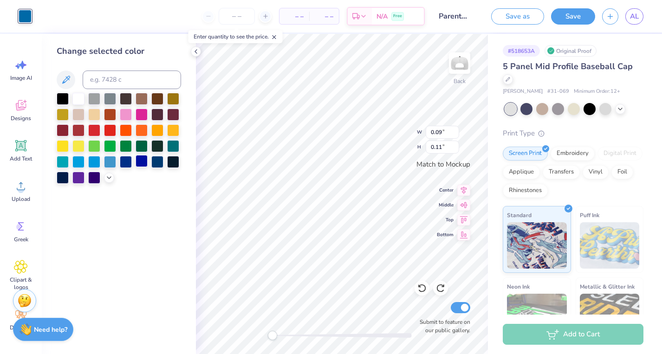
click at [145, 162] on div at bounding box center [142, 161] width 12 height 12
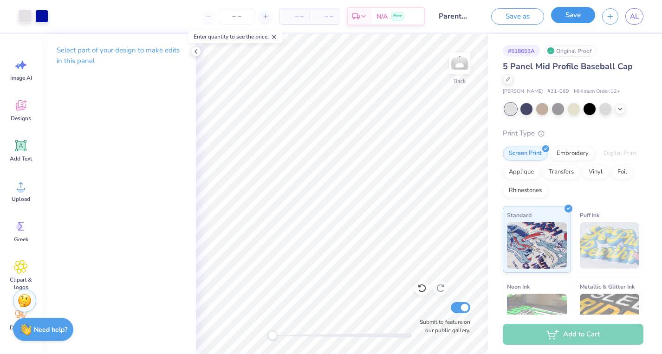
click at [563, 16] on button "Save" at bounding box center [573, 15] width 44 height 16
click at [196, 53] on polyline at bounding box center [196, 52] width 2 height 4
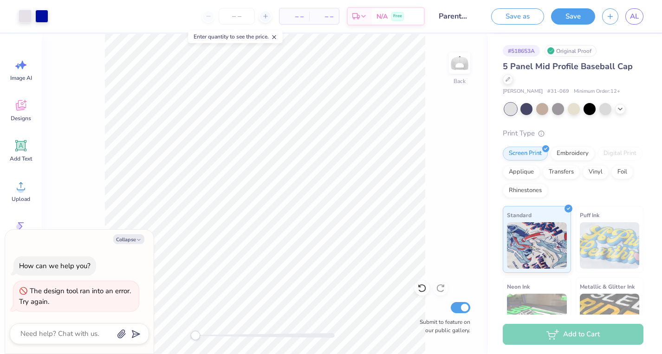
click at [276, 37] on line at bounding box center [274, 37] width 3 height 3
click at [576, 17] on button "Save" at bounding box center [573, 15] width 44 height 16
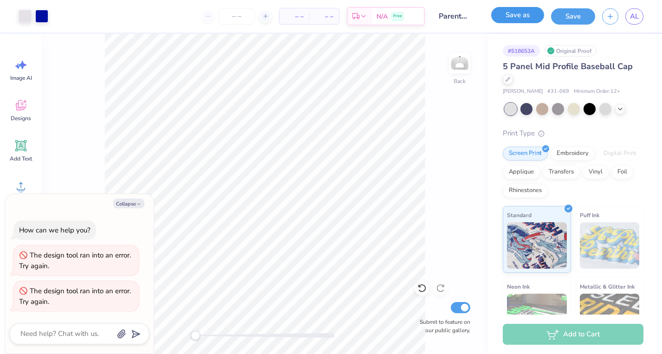
click at [525, 17] on button "Save as" at bounding box center [517, 15] width 53 height 16
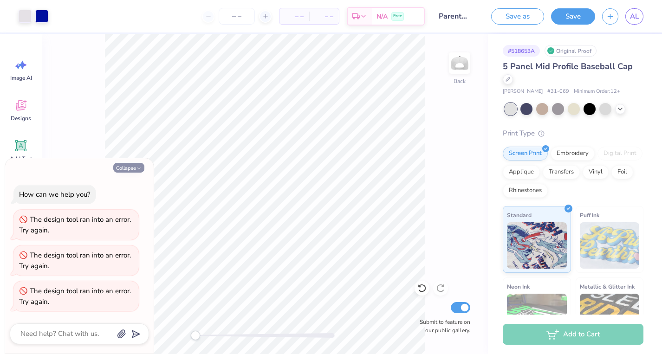
click at [124, 166] on button "Collapse" at bounding box center [128, 168] width 31 height 10
type textarea "x"
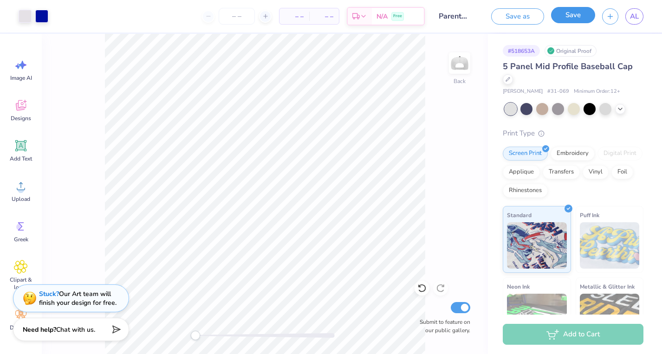
click at [569, 19] on button "Save" at bounding box center [573, 15] width 44 height 16
click at [569, 19] on div "Save" at bounding box center [573, 16] width 44 height 16
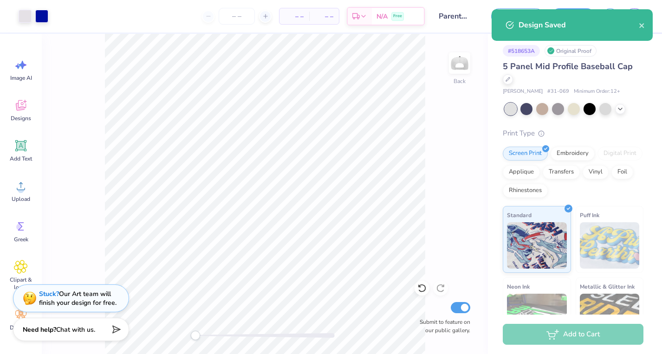
click at [638, 31] on div "Design Saved" at bounding box center [572, 25] width 161 height 32
click at [640, 26] on icon "close" at bounding box center [642, 25] width 7 height 7
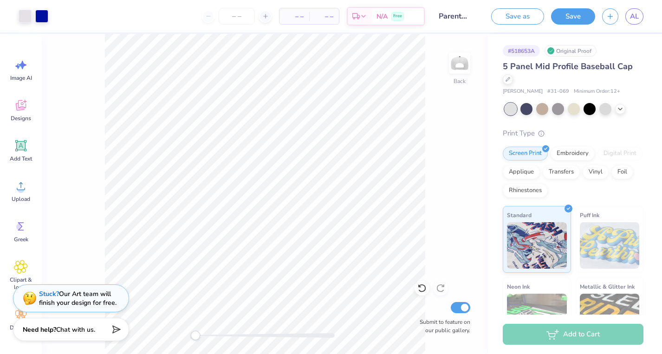
click at [634, 15] on div "Design Saved" at bounding box center [572, 28] width 165 height 42
click at [634, 15] on span "AL" at bounding box center [634, 16] width 9 height 11
